Goal: Task Accomplishment & Management: Use online tool/utility

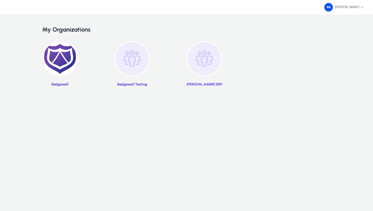
click at [63, 56] on img at bounding box center [60, 59] width 36 height 36
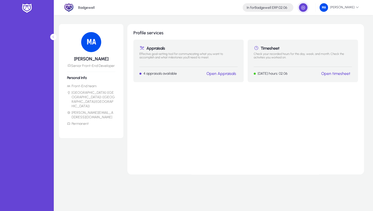
click at [338, 72] on link "Open timesheet" at bounding box center [335, 73] width 29 height 5
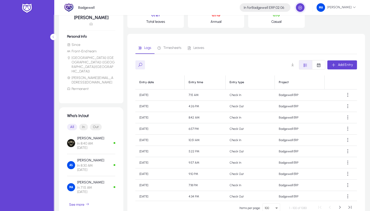
scroll to position [48, 0]
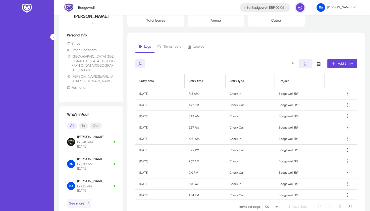
click at [87, 201] on icon "button" at bounding box center [87, 203] width 4 height 4
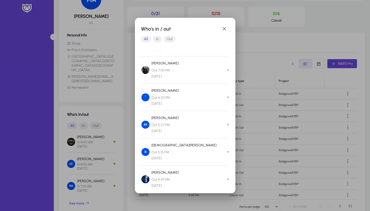
scroll to position [680, 0]
click at [82, 90] on div at bounding box center [185, 105] width 370 height 211
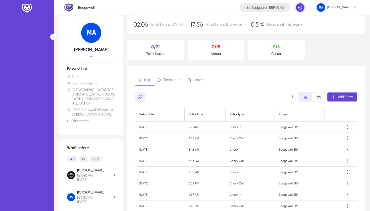
scroll to position [0, 0]
